Goal: Task Accomplishment & Management: Complete application form

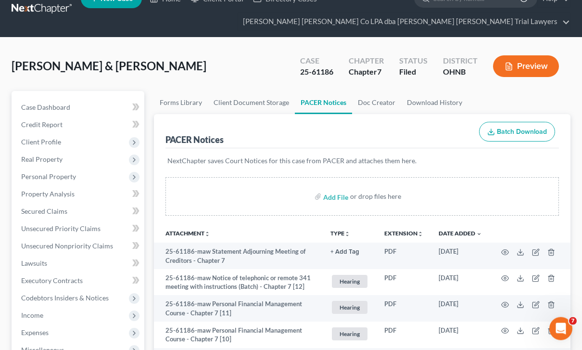
scroll to position [19, 0]
click at [75, 124] on link "Credit Report" at bounding box center [78, 124] width 131 height 17
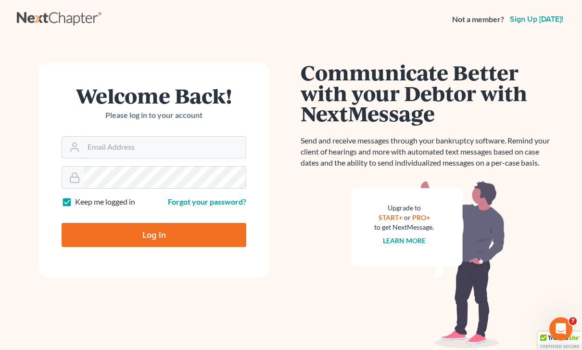
type input "[PERSON_NAME][EMAIL_ADDRESS][DOMAIN_NAME]"
click at [154, 234] on input "Log In" at bounding box center [154, 235] width 185 height 24
type input "Thinking..."
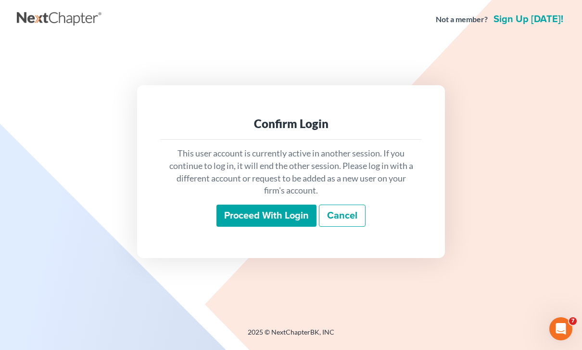
click at [293, 226] on input "Proceed with login" at bounding box center [266, 215] width 100 height 22
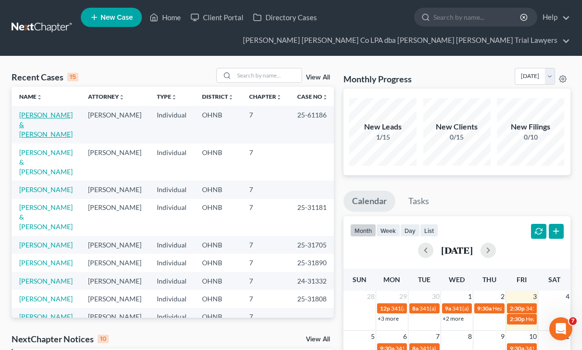
click at [42, 120] on link "[PERSON_NAME] & [PERSON_NAME]" at bounding box center [45, 124] width 53 height 27
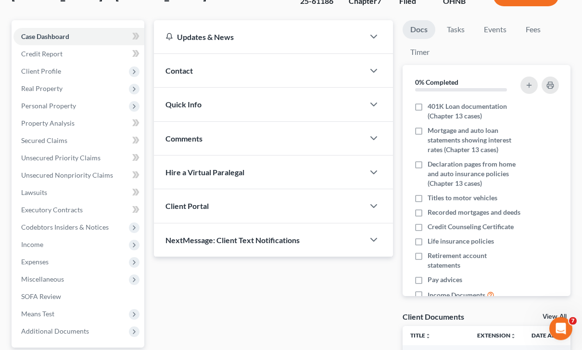
scroll to position [90, 0]
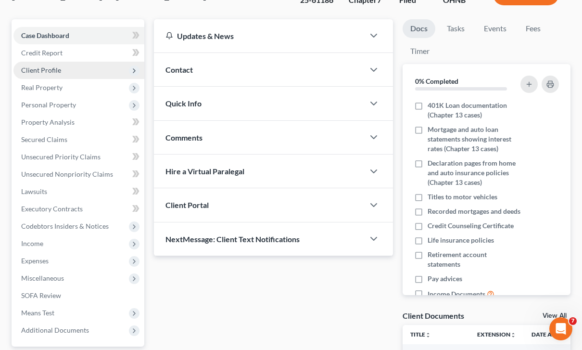
click at [90, 65] on span "Client Profile" at bounding box center [78, 70] width 131 height 17
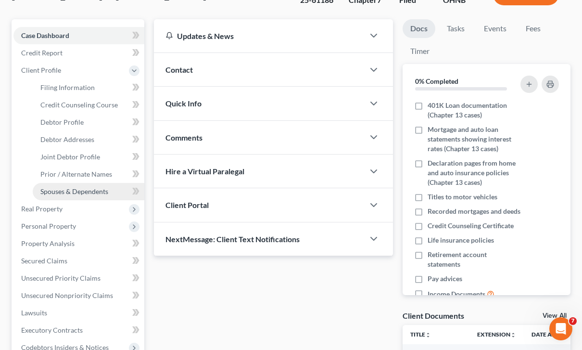
click at [100, 191] on span "Spouses & Dependents" at bounding box center [74, 191] width 68 height 8
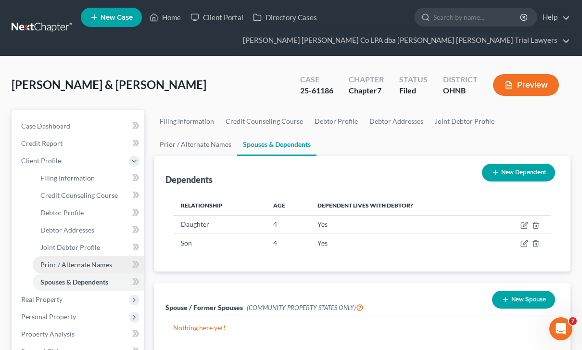
click at [94, 267] on span "Prior / Alternate Names" at bounding box center [76, 264] width 72 height 8
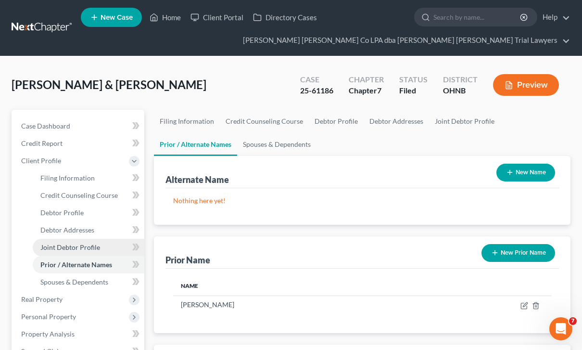
click at [96, 250] on span "Joint Debtor Profile" at bounding box center [70, 247] width 60 height 8
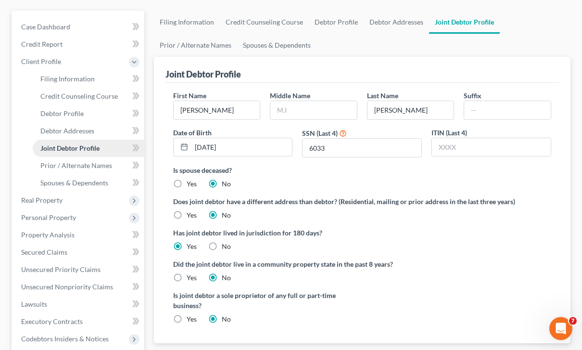
scroll to position [101, 0]
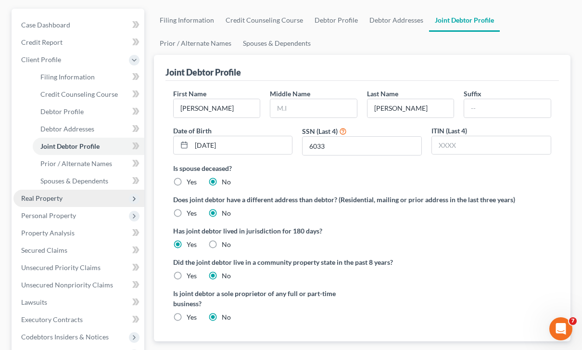
click at [124, 202] on span "Real Property" at bounding box center [78, 197] width 131 height 17
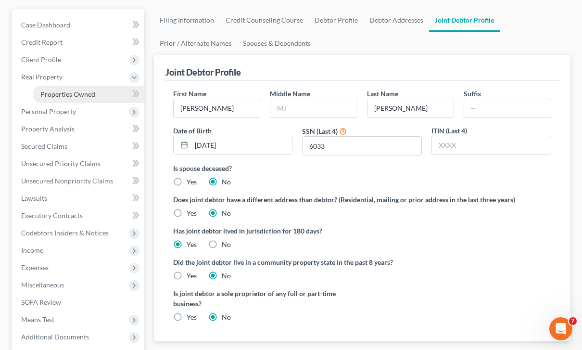
click at [112, 91] on link "Properties Owned" at bounding box center [89, 94] width 112 height 17
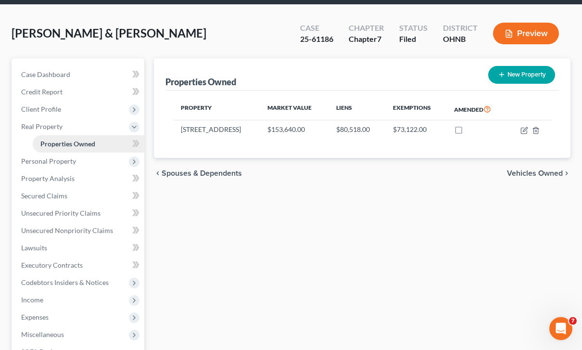
scroll to position [51, 0]
click at [109, 164] on span "Personal Property" at bounding box center [78, 160] width 131 height 17
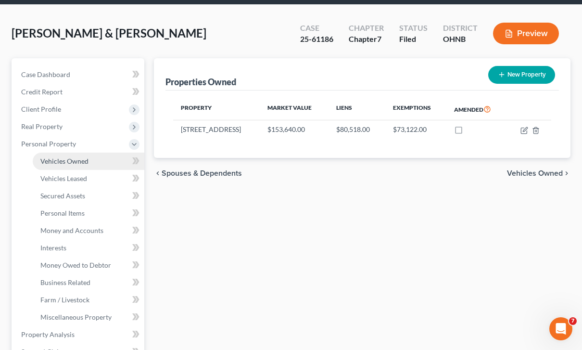
click at [112, 165] on link "Vehicles Owned" at bounding box center [89, 160] width 112 height 17
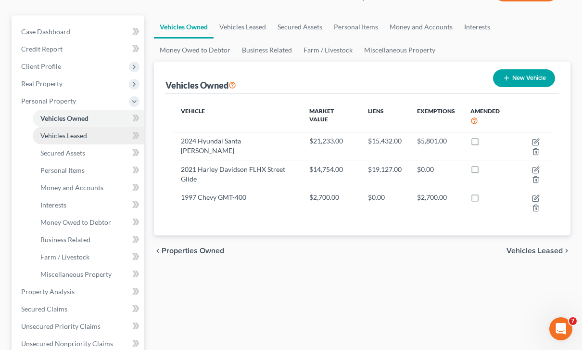
click at [100, 136] on link "Vehicles Leased" at bounding box center [89, 135] width 112 height 17
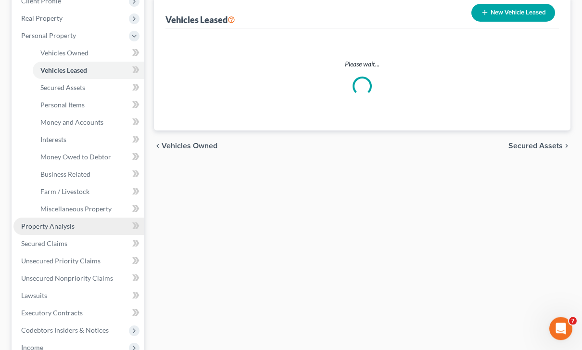
click at [84, 225] on link "Property Analysis" at bounding box center [78, 226] width 131 height 17
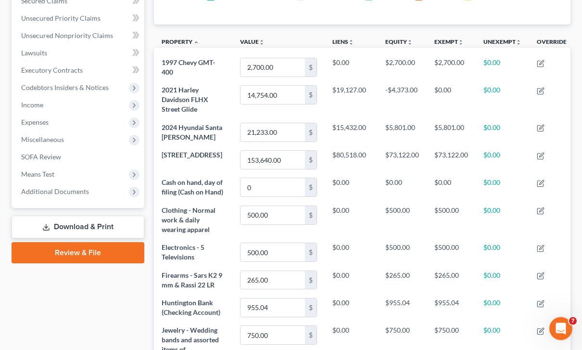
scroll to position [229, 0]
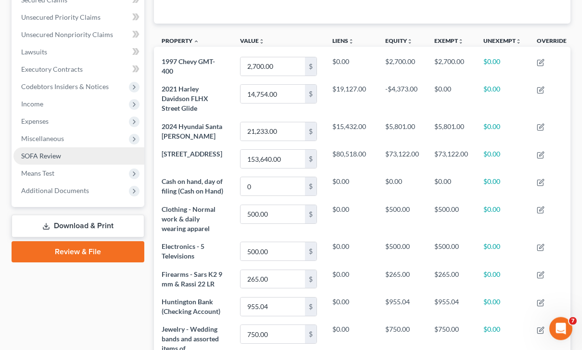
click at [60, 161] on link "SOFA Review" at bounding box center [78, 156] width 131 height 17
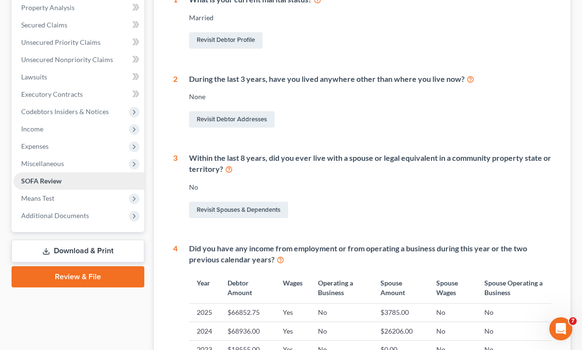
scroll to position [206, 0]
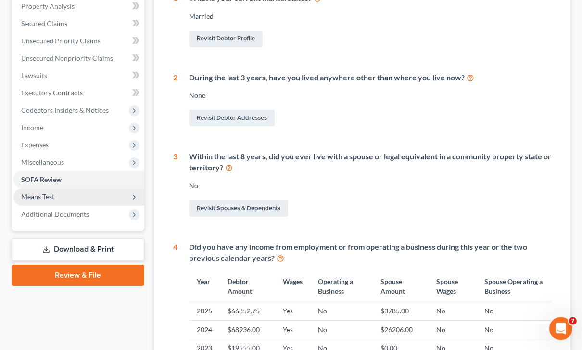
click at [66, 197] on span "Means Test" at bounding box center [78, 196] width 131 height 17
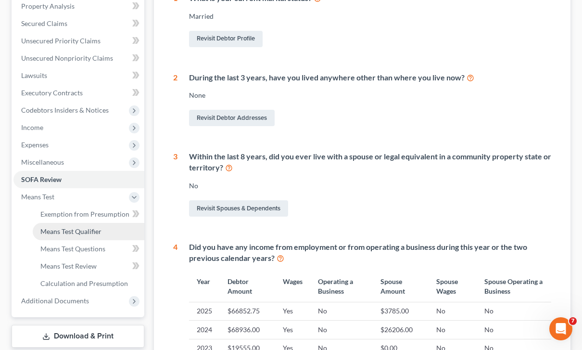
click at [89, 230] on span "Means Test Qualifier" at bounding box center [70, 231] width 61 height 8
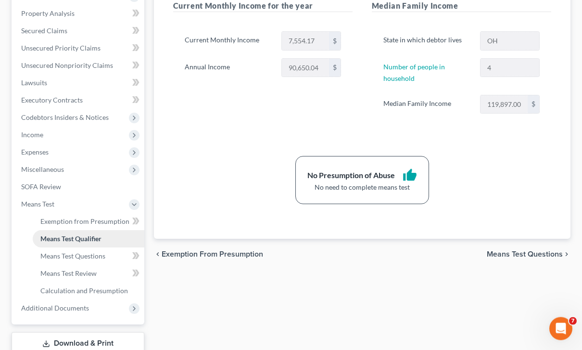
scroll to position [234, 0]
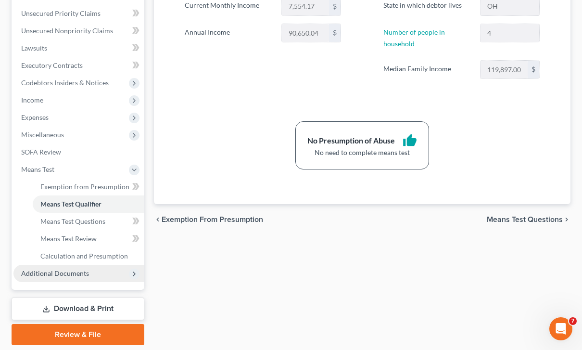
click at [86, 278] on span "Additional Documents" at bounding box center [78, 272] width 131 height 17
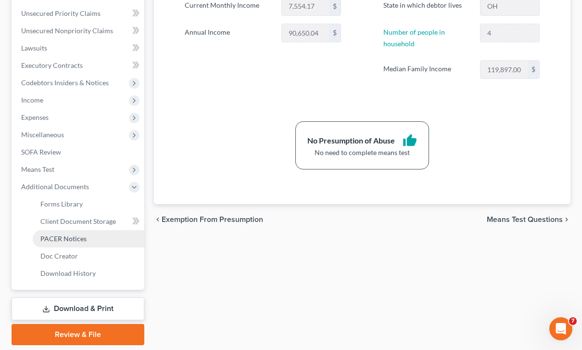
click at [88, 237] on link "PACER Notices" at bounding box center [89, 238] width 112 height 17
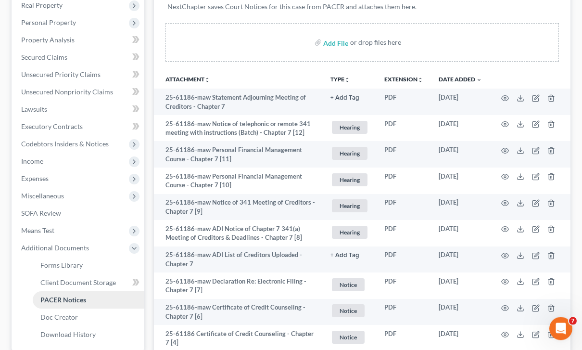
scroll to position [174, 0]
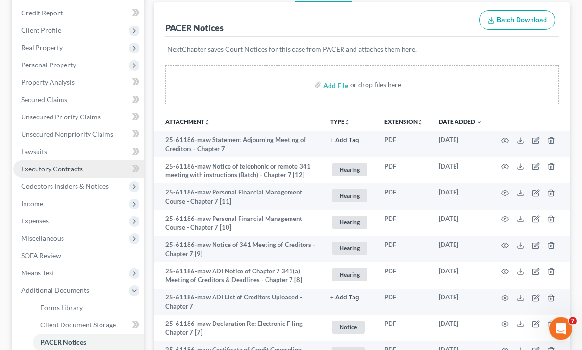
click at [98, 167] on link "Executory Contracts" at bounding box center [78, 169] width 131 height 17
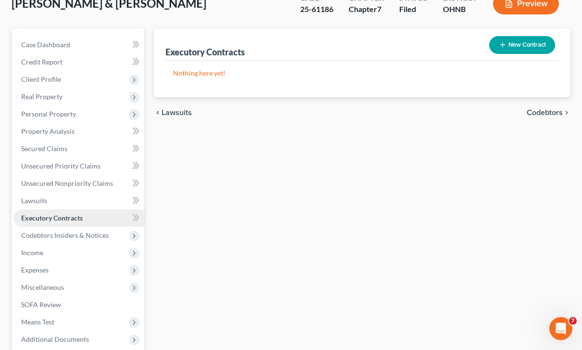
scroll to position [83, 0]
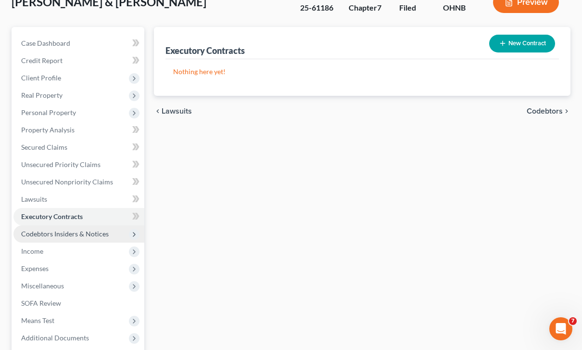
click at [95, 234] on span "Codebtors Insiders & Notices" at bounding box center [65, 233] width 88 height 8
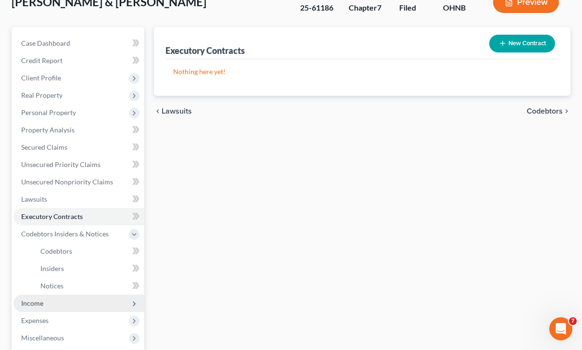
click at [54, 304] on span "Income" at bounding box center [78, 302] width 131 height 17
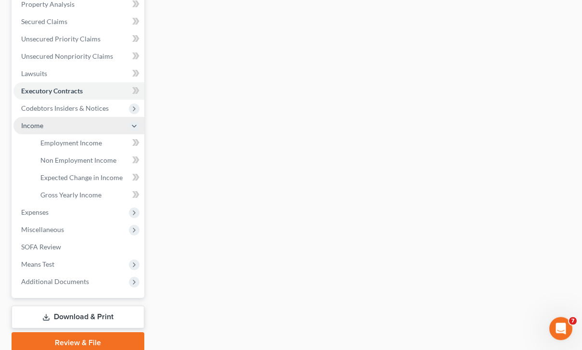
scroll to position [208, 0]
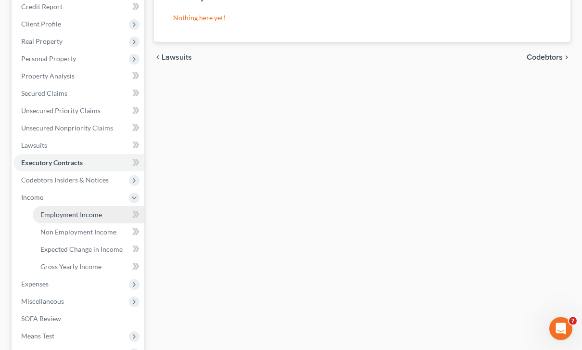
click at [100, 218] on link "Employment Income" at bounding box center [89, 214] width 112 height 17
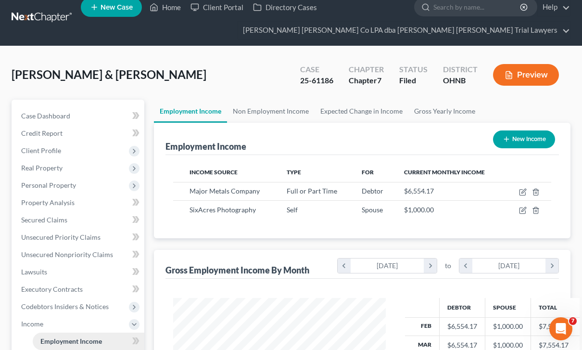
scroll to position [6, 0]
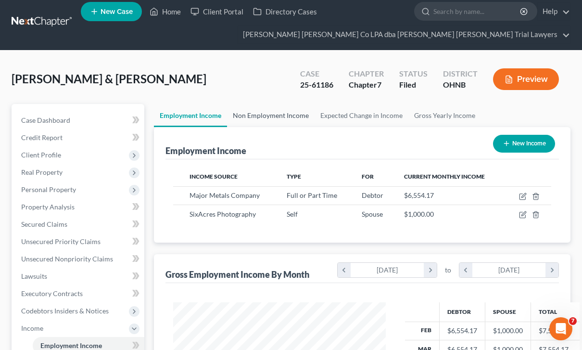
click at [300, 117] on link "Non Employment Income" at bounding box center [271, 115] width 88 height 23
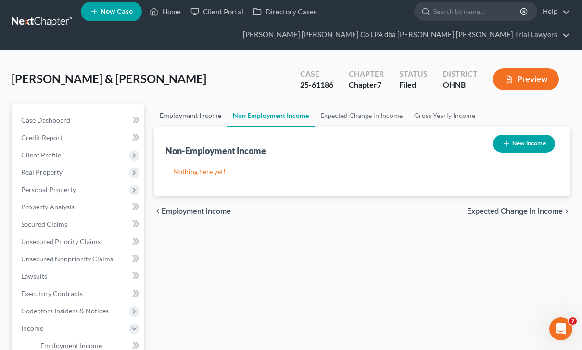
click at [208, 115] on link "Employment Income" at bounding box center [190, 115] width 73 height 23
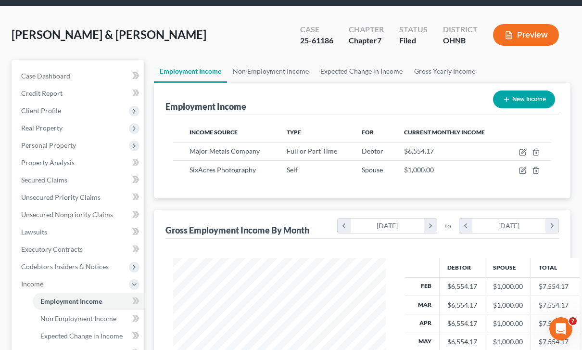
scroll to position [52, 0]
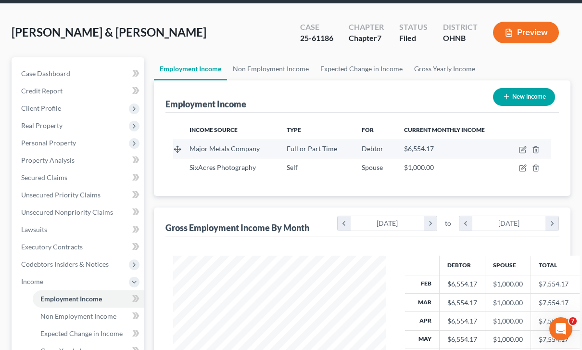
click at [429, 144] on span "$6,554.17" at bounding box center [419, 148] width 30 height 8
click at [527, 150] on icon "button" at bounding box center [523, 150] width 8 height 8
select select "0"
select select "36"
select select "3"
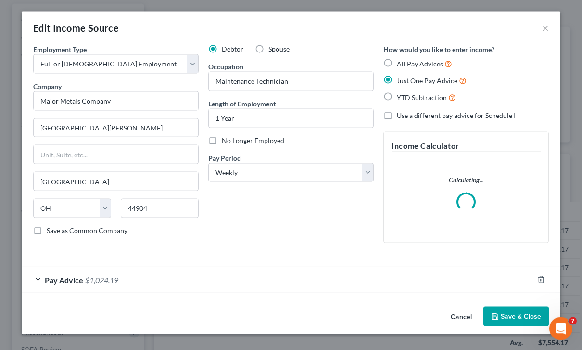
scroll to position [114, 0]
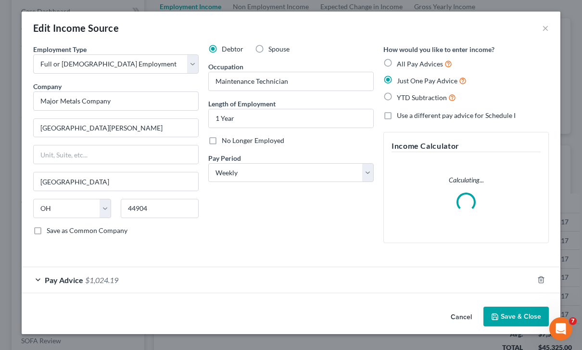
click at [110, 281] on span "$1,024.19" at bounding box center [101, 279] width 33 height 9
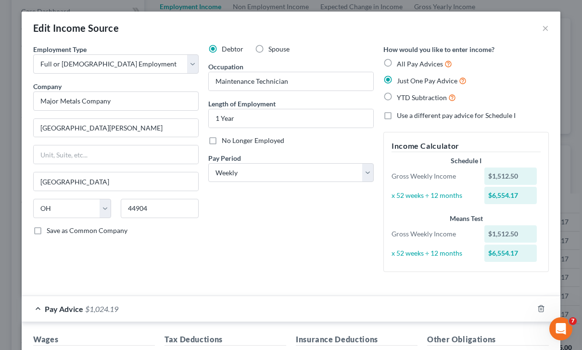
scroll to position [0, 0]
click at [542, 32] on button "×" at bounding box center [545, 28] width 7 height 12
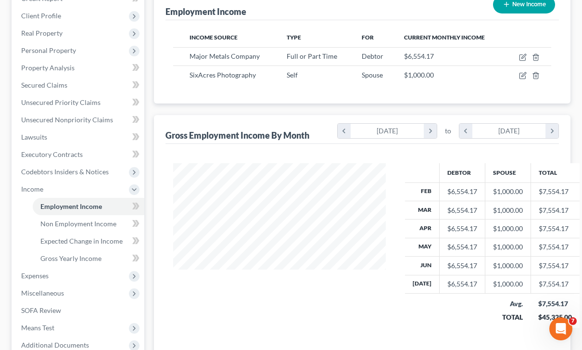
scroll to position [147, 0]
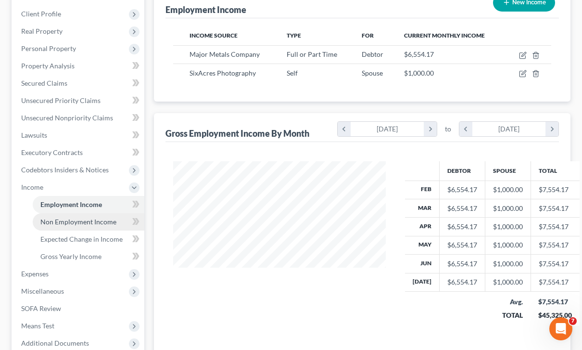
click at [113, 224] on span "Non Employment Income" at bounding box center [78, 221] width 76 height 8
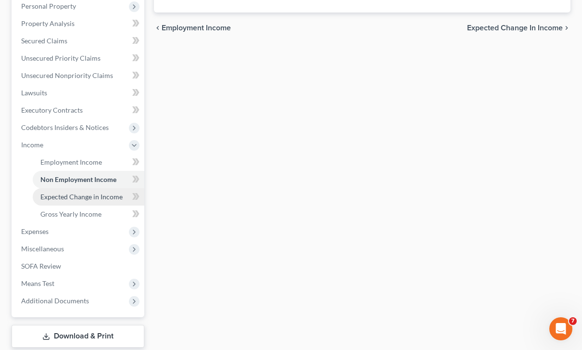
click at [103, 191] on link "Expected Change in Income" at bounding box center [89, 196] width 112 height 17
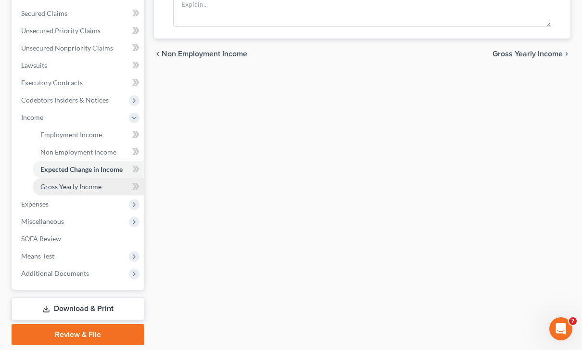
click at [89, 185] on span "Gross Yearly Income" at bounding box center [70, 186] width 61 height 8
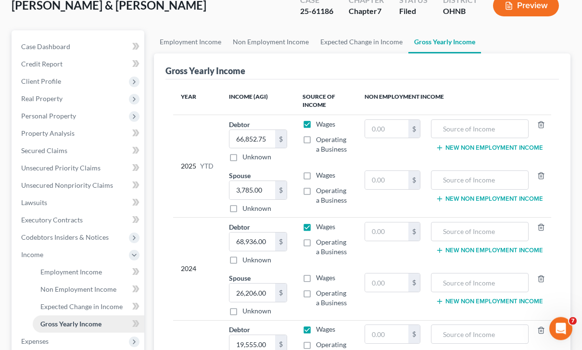
scroll to position [62, 0]
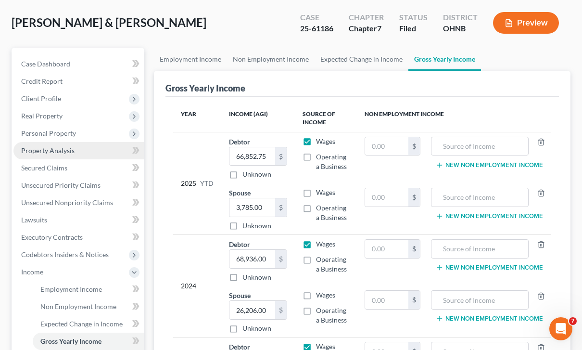
click at [74, 151] on link "Property Analysis" at bounding box center [78, 150] width 131 height 17
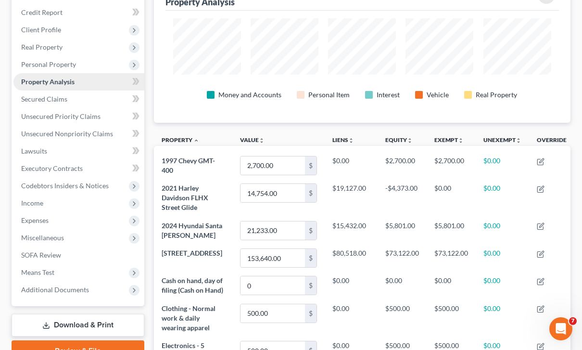
scroll to position [129, 0]
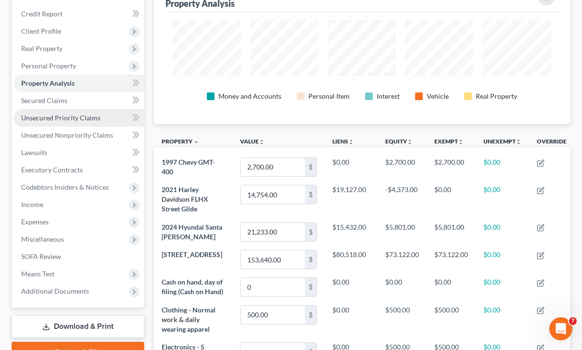
click at [96, 121] on span "Unsecured Priority Claims" at bounding box center [60, 117] width 79 height 8
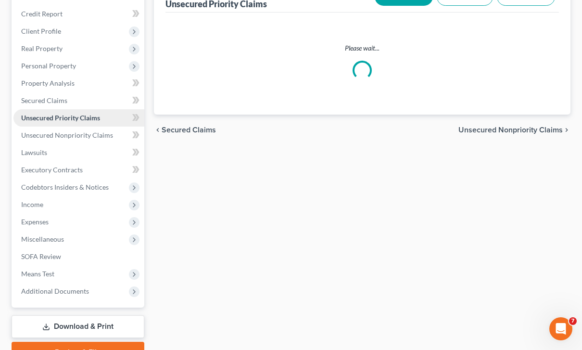
scroll to position [28, 0]
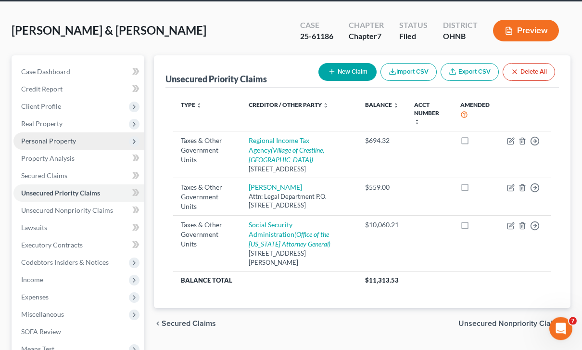
click at [83, 141] on span "Personal Property" at bounding box center [78, 141] width 131 height 17
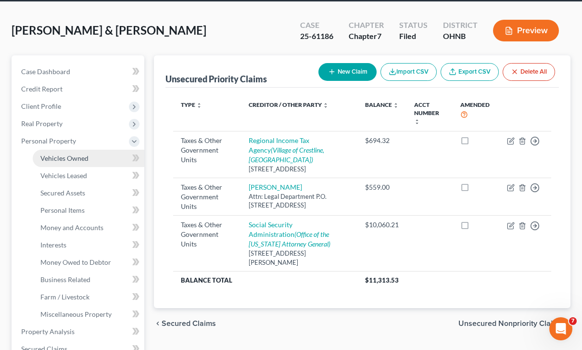
click at [99, 160] on link "Vehicles Owned" at bounding box center [89, 158] width 112 height 17
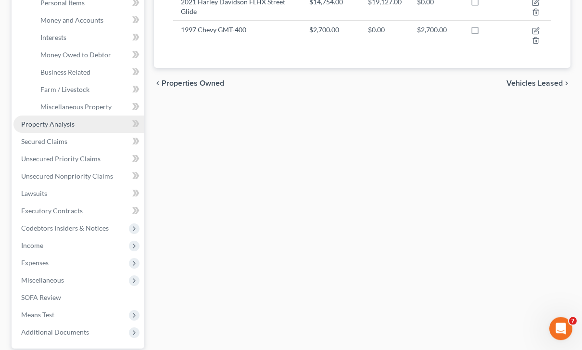
click at [85, 125] on link "Property Analysis" at bounding box center [78, 124] width 131 height 17
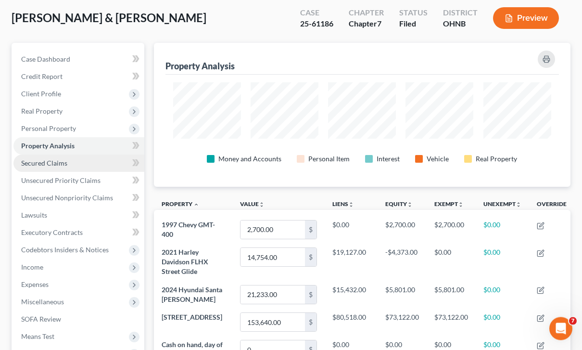
click at [66, 167] on link "Secured Claims" at bounding box center [78, 163] width 131 height 17
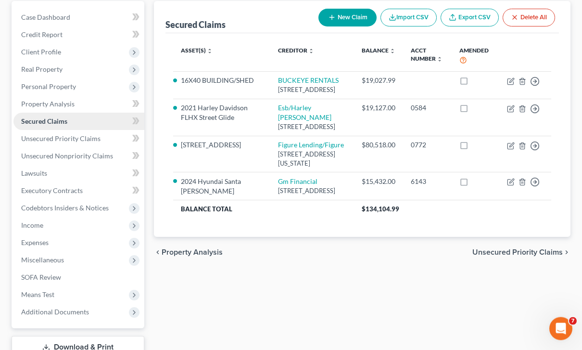
scroll to position [111, 0]
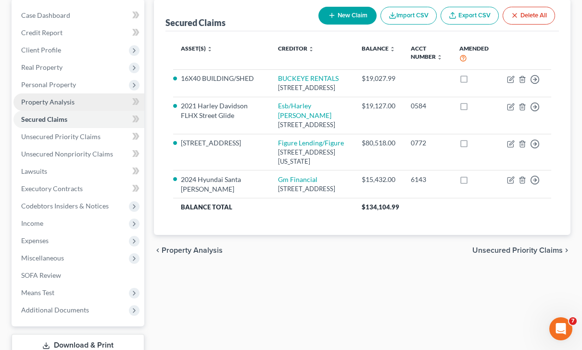
click at [67, 108] on link "Property Analysis" at bounding box center [78, 101] width 131 height 17
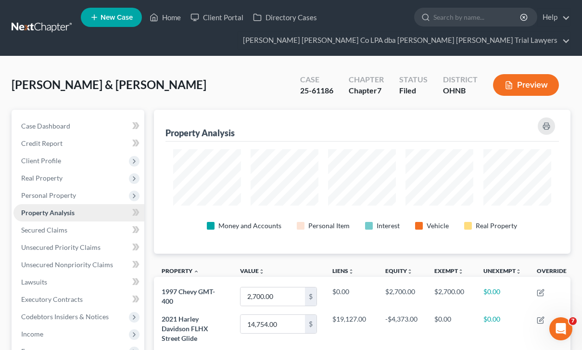
scroll to position [144, 416]
click at [76, 199] on span "Personal Property" at bounding box center [78, 195] width 131 height 17
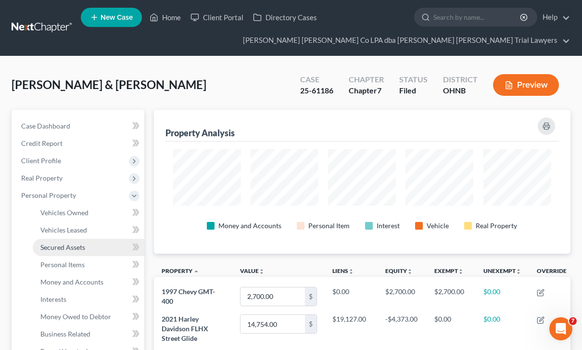
click at [93, 251] on link "Secured Assets" at bounding box center [89, 247] width 112 height 17
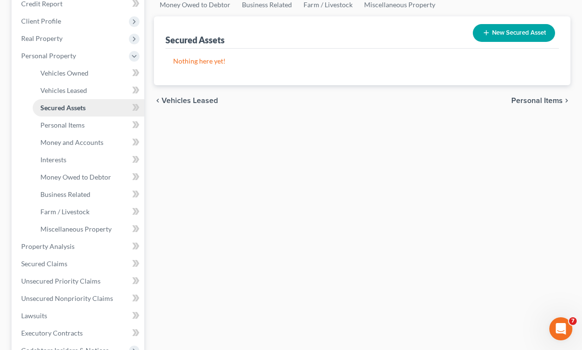
scroll to position [139, 0]
click at [88, 249] on link "Property Analysis" at bounding box center [78, 246] width 131 height 17
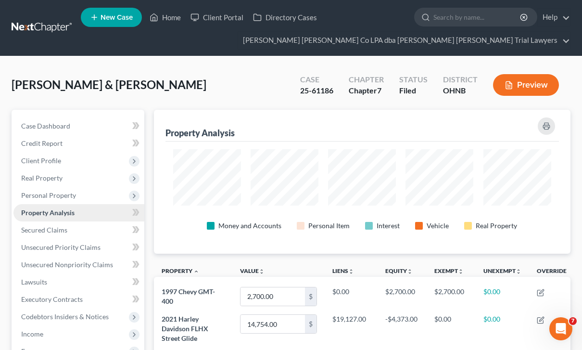
scroll to position [144, 416]
click at [75, 197] on span "Personal Property" at bounding box center [78, 195] width 131 height 17
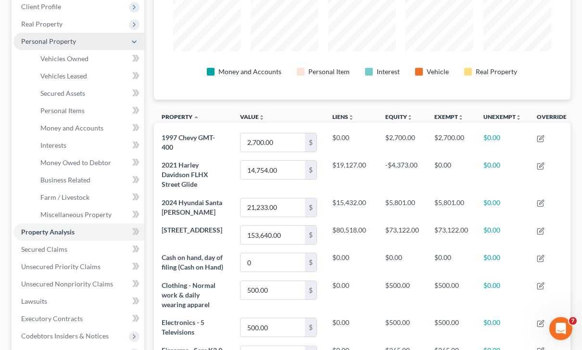
scroll to position [156, 0]
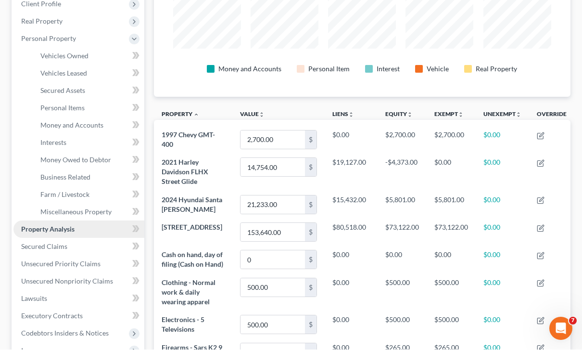
click at [91, 228] on link "Property Analysis" at bounding box center [78, 229] width 131 height 17
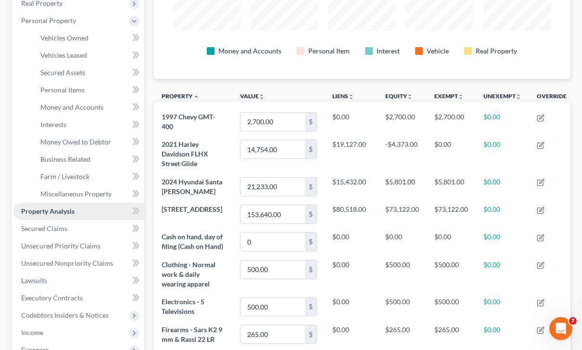
scroll to position [168, 0]
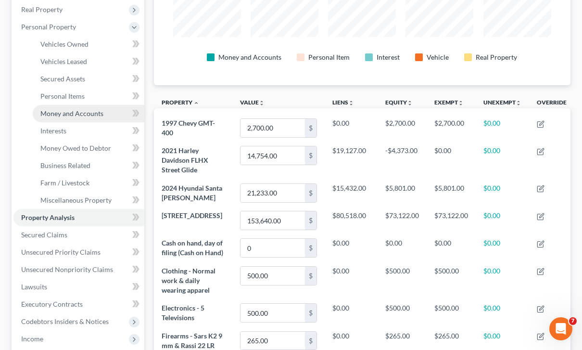
click at [99, 113] on span "Money and Accounts" at bounding box center [71, 113] width 63 height 8
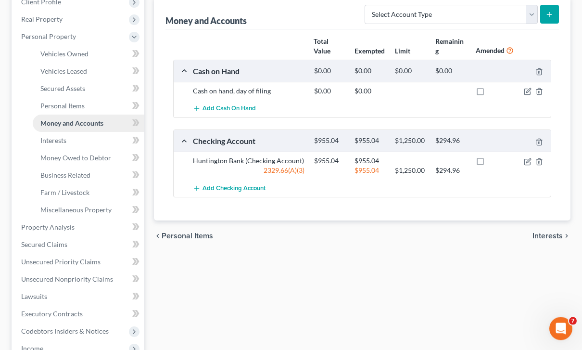
scroll to position [162, 0]
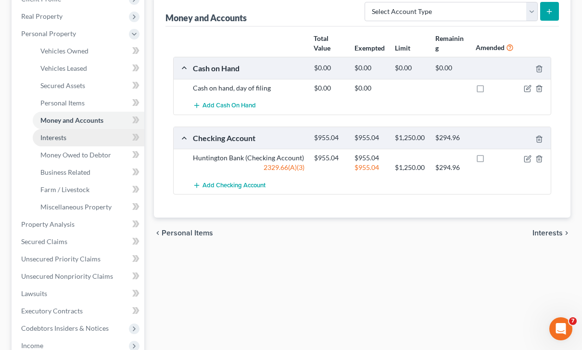
click at [66, 142] on link "Interests" at bounding box center [89, 137] width 112 height 17
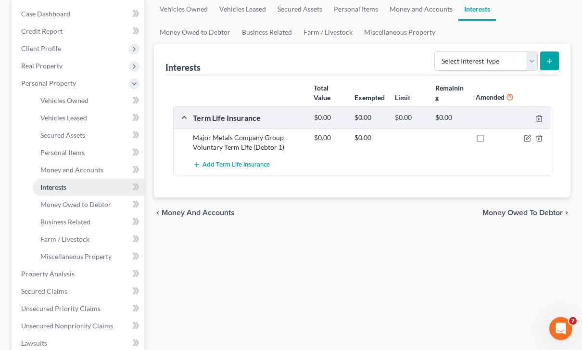
scroll to position [117, 0]
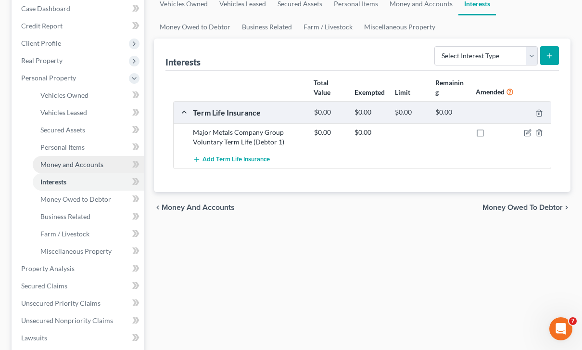
click at [89, 166] on span "Money and Accounts" at bounding box center [71, 164] width 63 height 8
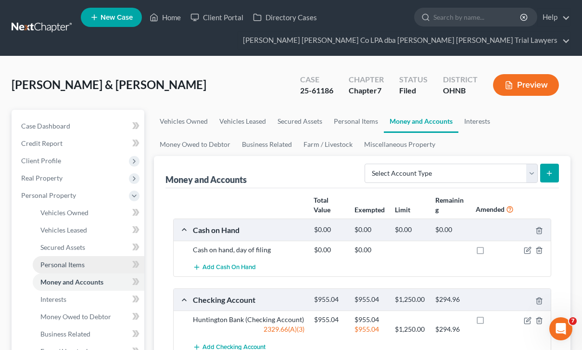
click at [79, 263] on span "Personal Items" at bounding box center [62, 264] width 44 height 8
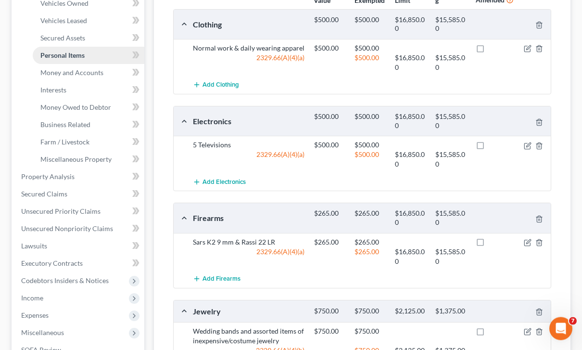
scroll to position [196, 0]
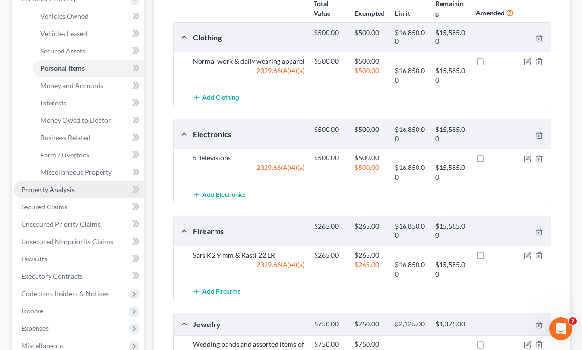
click at [96, 193] on link "Property Analysis" at bounding box center [78, 189] width 131 height 17
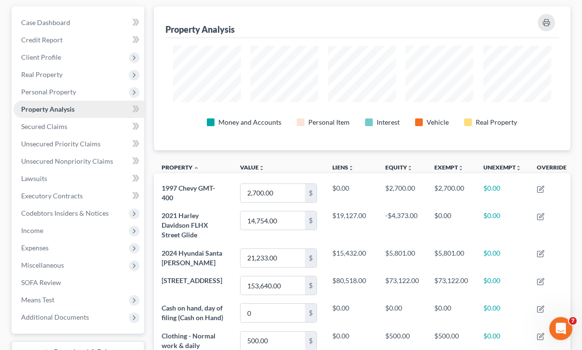
scroll to position [100, 0]
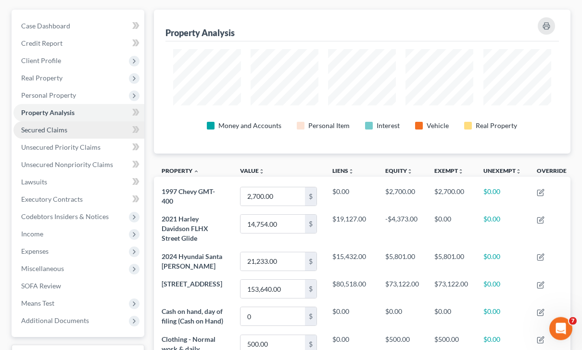
click at [63, 132] on span "Secured Claims" at bounding box center [44, 130] width 46 height 8
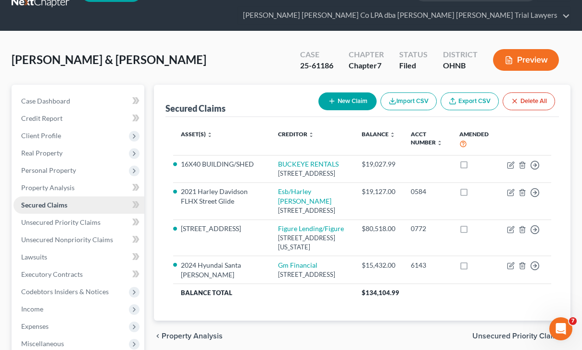
scroll to position [147, 0]
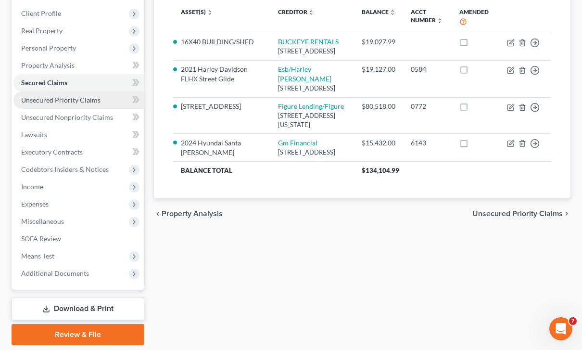
click at [88, 101] on span "Unsecured Priority Claims" at bounding box center [60, 100] width 79 height 8
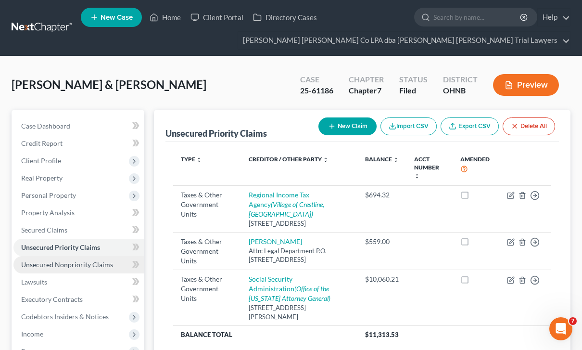
click at [89, 264] on span "Unsecured Nonpriority Claims" at bounding box center [67, 264] width 92 height 8
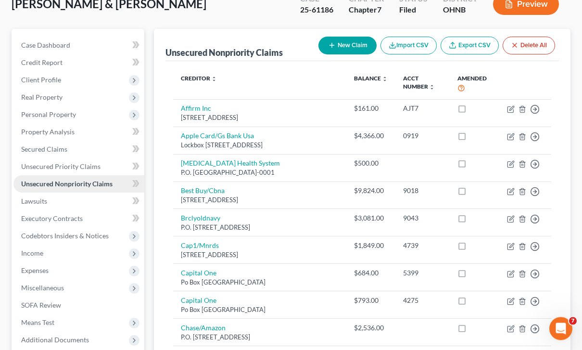
scroll to position [81, 0]
click at [60, 201] on link "Lawsuits" at bounding box center [78, 200] width 131 height 17
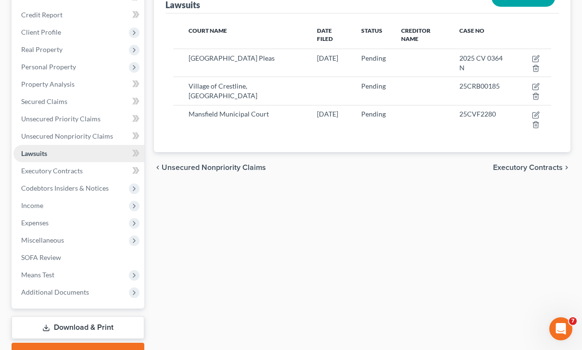
scroll to position [126, 0]
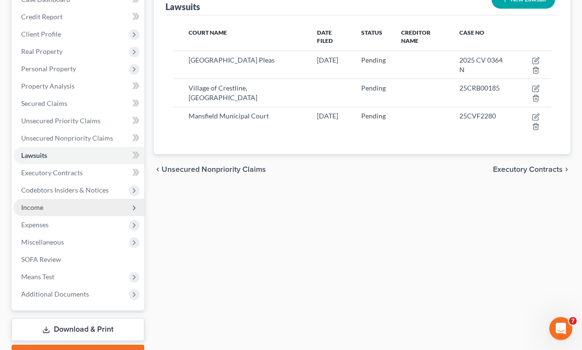
click at [60, 209] on span "Income" at bounding box center [78, 207] width 131 height 17
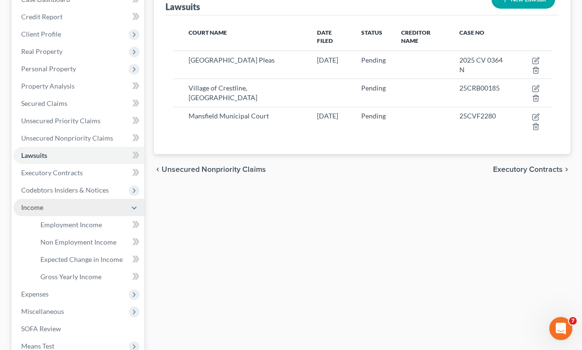
scroll to position [126, 0]
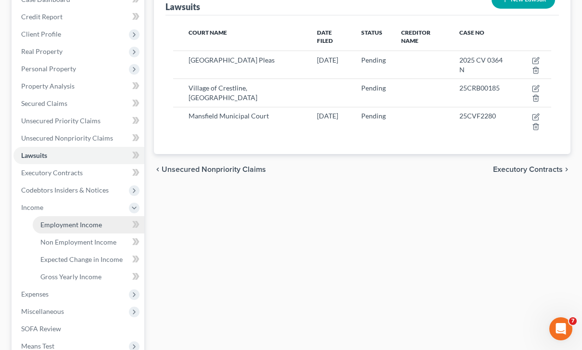
click at [100, 226] on span "Employment Income" at bounding box center [71, 224] width 62 height 8
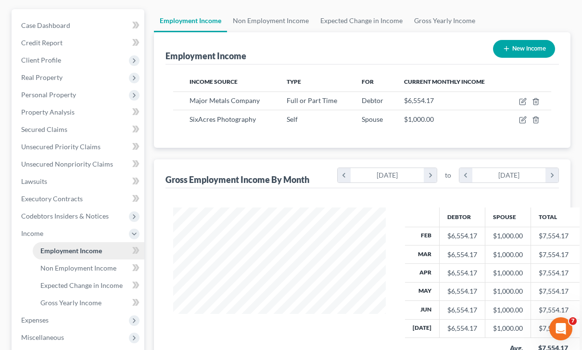
scroll to position [101, 0]
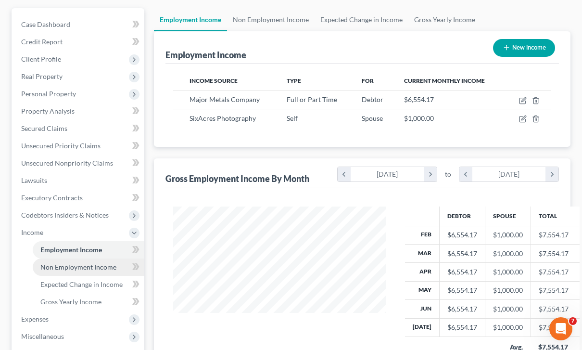
click at [103, 266] on span "Non Employment Income" at bounding box center [78, 267] width 76 height 8
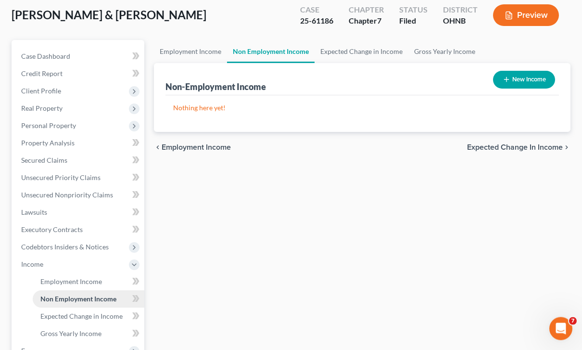
scroll to position [68, 0]
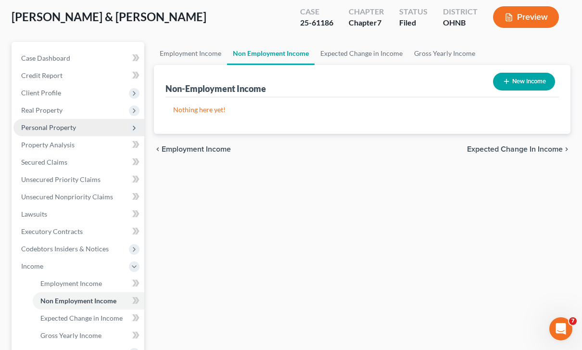
click at [78, 127] on span "Personal Property" at bounding box center [78, 127] width 131 height 17
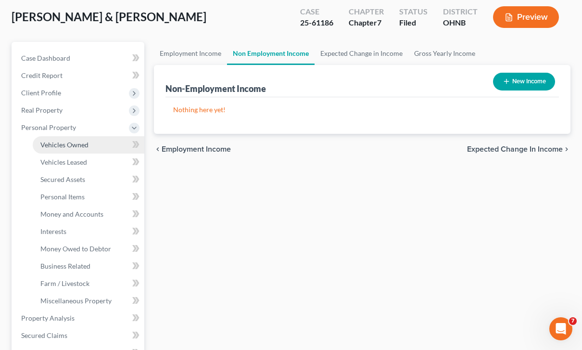
click at [91, 148] on link "Vehicles Owned" at bounding box center [89, 144] width 112 height 17
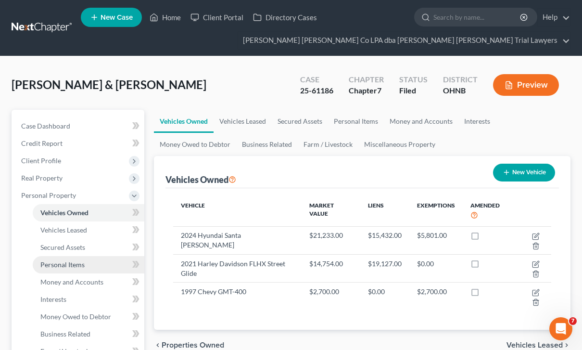
click at [94, 266] on link "Personal Items" at bounding box center [89, 264] width 112 height 17
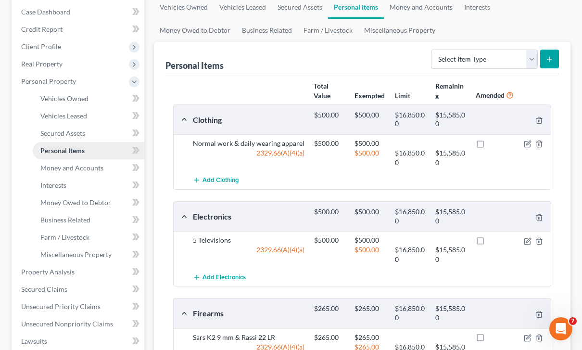
scroll to position [115, 0]
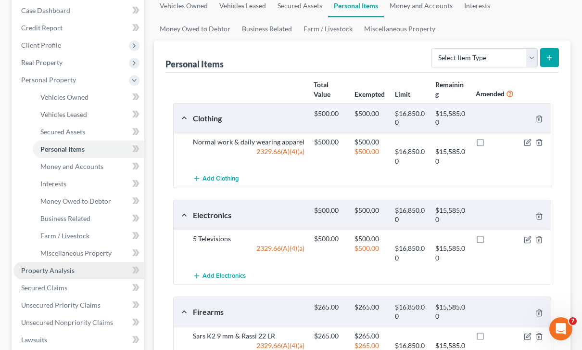
click at [75, 276] on link "Property Analysis" at bounding box center [78, 270] width 131 height 17
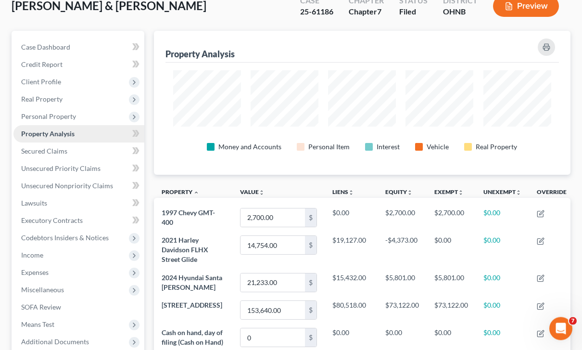
scroll to position [71, 0]
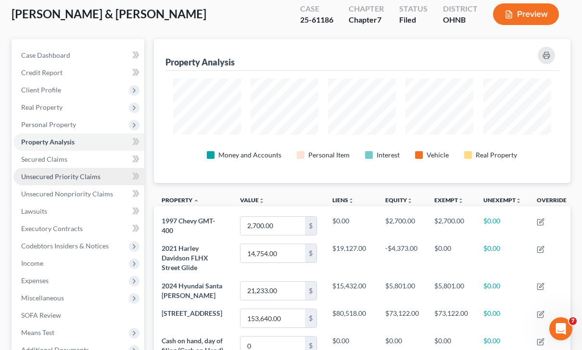
click at [96, 178] on span "Unsecured Priority Claims" at bounding box center [60, 176] width 79 height 8
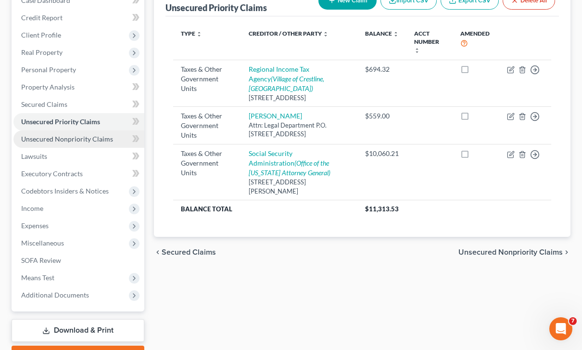
click at [98, 141] on span "Unsecured Nonpriority Claims" at bounding box center [67, 139] width 92 height 8
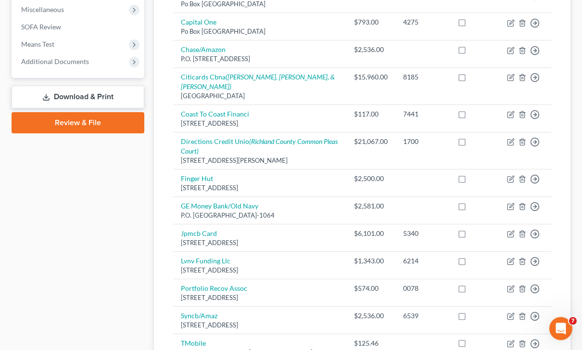
scroll to position [436, 0]
